Goal: Transaction & Acquisition: Purchase product/service

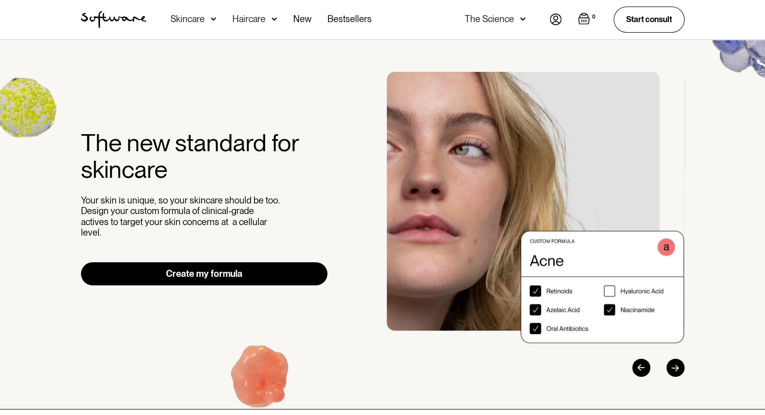
click at [226, 275] on link "Create my formula" at bounding box center [204, 274] width 247 height 23
